Goal: Task Accomplishment & Management: Use online tool/utility

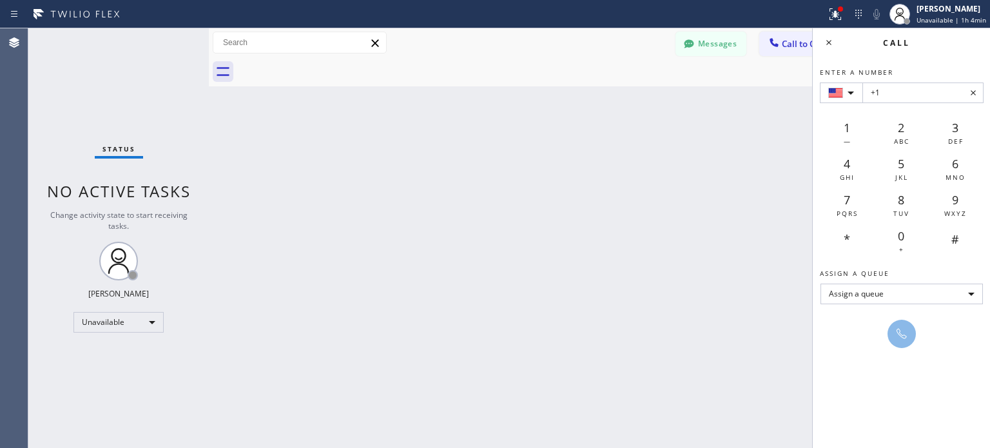
scroll to position [316, 0]
type input "[PHONE_NUMBER]"
click at [889, 333] on button at bounding box center [901, 334] width 28 height 28
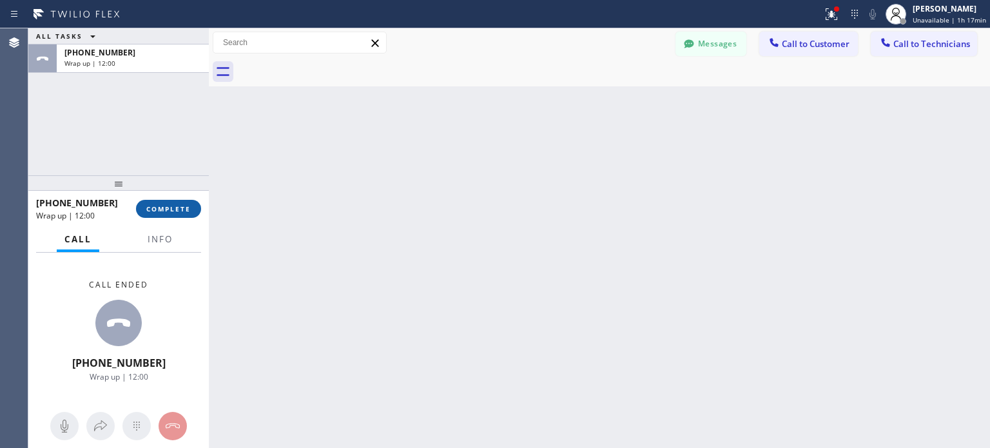
click at [154, 209] on span "COMPLETE" at bounding box center [168, 208] width 44 height 9
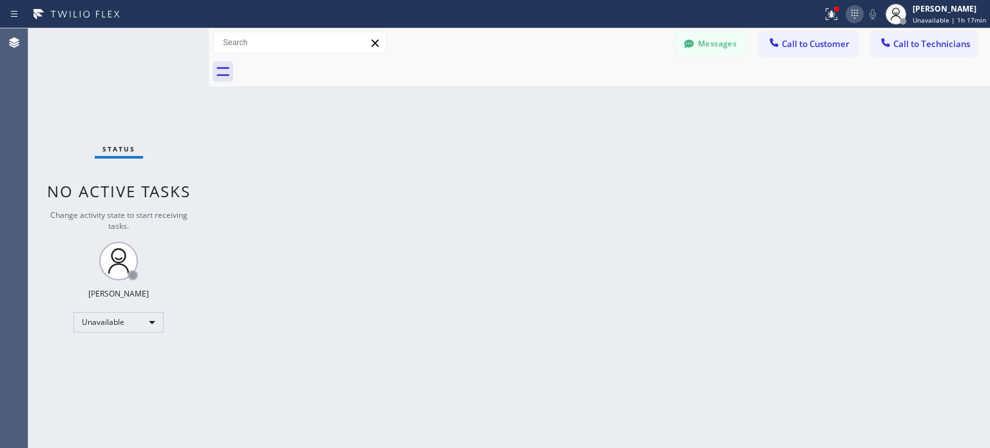
click at [864, 17] on div at bounding box center [855, 13] width 18 height 15
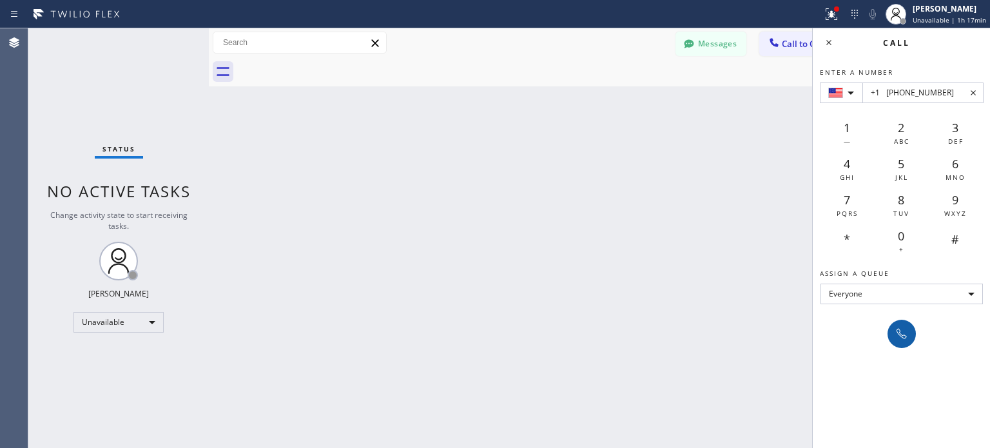
type input "+1 [PHONE_NUMBER]"
click at [893, 327] on div at bounding box center [902, 333] width 18 height 15
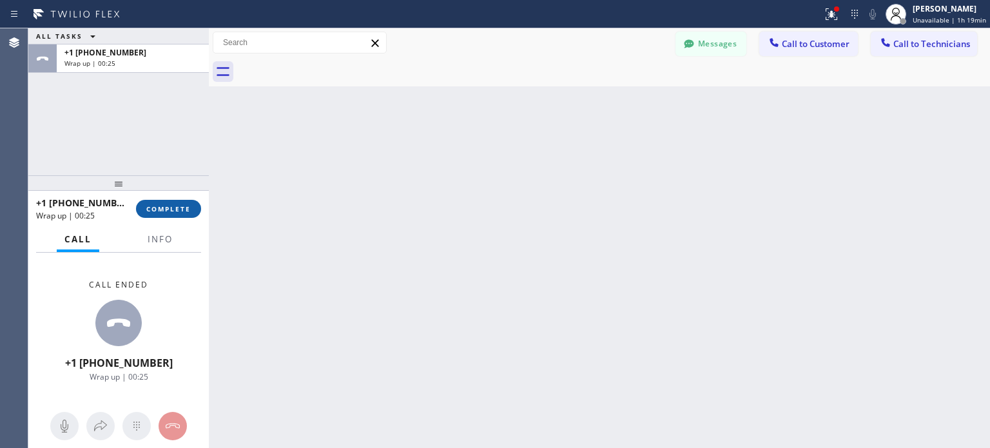
drag, startPoint x: 186, startPoint y: 213, endPoint x: 148, endPoint y: 33, distance: 184.4
click at [187, 213] on button "COMPLETE" at bounding box center [168, 209] width 65 height 18
